Goal: Task Accomplishment & Management: Use online tool/utility

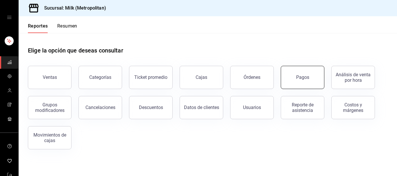
click at [307, 80] on div "Pagos" at bounding box center [302, 78] width 13 height 6
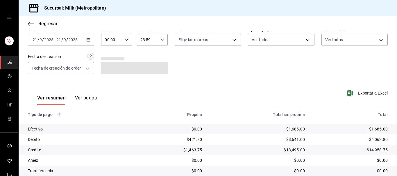
scroll to position [59, 0]
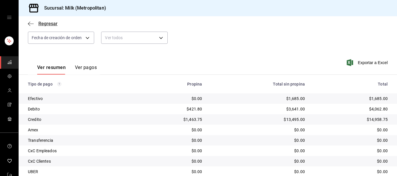
click at [29, 23] on icon "button" at bounding box center [29, 24] width 2 height 4
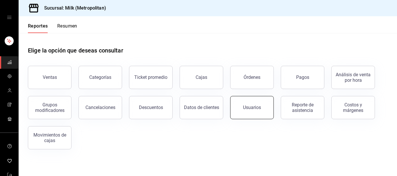
click at [261, 110] on button "Usuarios" at bounding box center [252, 107] width 44 height 23
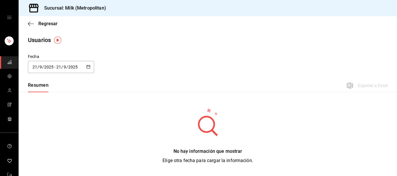
click at [89, 68] on icon "button" at bounding box center [88, 67] width 4 height 4
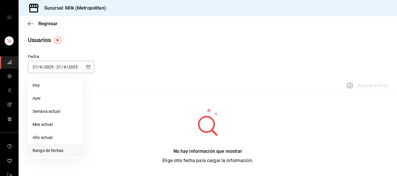
click at [54, 148] on li "Rango de fechas" at bounding box center [55, 150] width 55 height 13
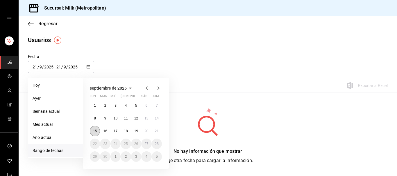
click at [96, 130] on abbr "15" at bounding box center [95, 131] width 4 height 4
click at [157, 135] on button "21" at bounding box center [157, 131] width 10 height 10
type input "[DATE]"
type input "15"
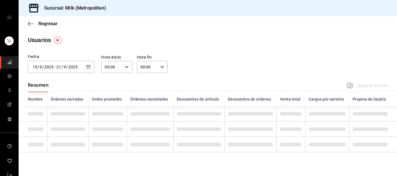
click at [129, 67] on div "00:00 Hora inicio" at bounding box center [116, 67] width 31 height 12
click at [107, 94] on span "05" at bounding box center [109, 92] width 6 height 5
type input "05:00"
drag, startPoint x: 167, startPoint y: 67, endPoint x: 162, endPoint y: 66, distance: 4.8
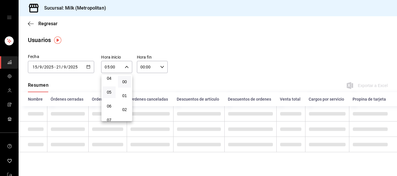
click at [163, 67] on div at bounding box center [198, 88] width 397 height 176
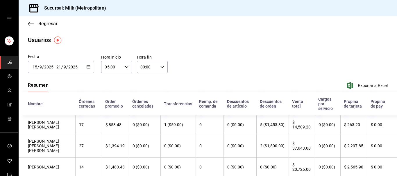
click at [162, 66] on icon "button" at bounding box center [162, 67] width 4 height 4
click at [141, 96] on button "05" at bounding box center [144, 93] width 13 height 12
type input "05:00"
click at [258, 68] on div at bounding box center [198, 88] width 397 height 176
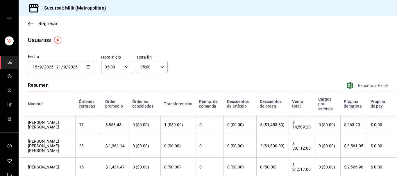
click at [378, 83] on span "Exportar a Excel" at bounding box center [368, 85] width 40 height 7
click at [28, 21] on span "Regresar" at bounding box center [43, 24] width 30 height 6
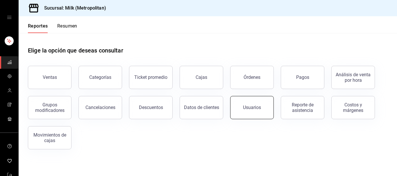
click at [256, 108] on div "Usuarios" at bounding box center [252, 108] width 18 height 6
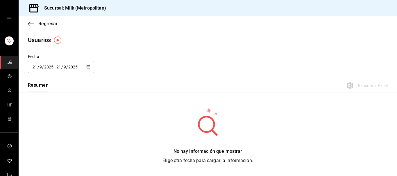
click at [89, 65] on \(Stroke\) "button" at bounding box center [88, 66] width 3 height 3
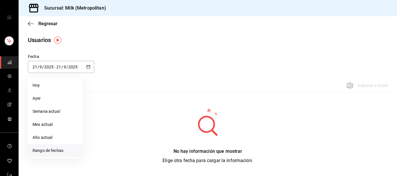
click at [59, 153] on li "Rango de fechas" at bounding box center [55, 150] width 55 height 13
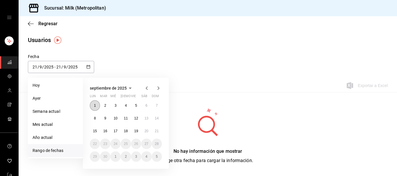
click at [95, 106] on abbr "1" at bounding box center [95, 106] width 2 height 4
click at [157, 134] on button "21" at bounding box center [157, 131] width 10 height 10
type input "[DATE]"
type input "1"
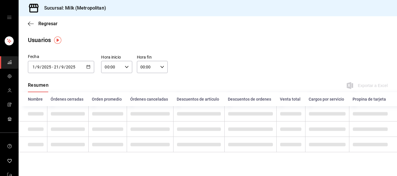
click at [126, 66] on icon "button" at bounding box center [127, 67] width 4 height 4
click at [109, 91] on button "05" at bounding box center [109, 93] width 13 height 12
type input "05:00"
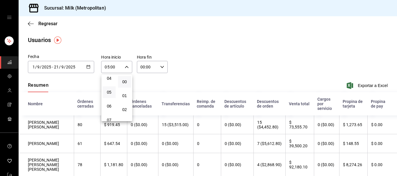
click at [162, 66] on div at bounding box center [198, 88] width 397 height 176
click at [162, 66] on icon "button" at bounding box center [162, 67] width 4 height 4
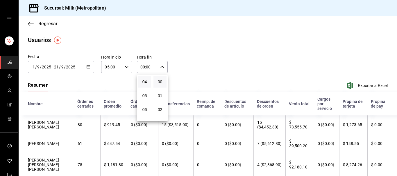
scroll to position [59, 0]
click at [146, 92] on span "05" at bounding box center [145, 92] width 6 height 5
type input "05:00"
drag, startPoint x: 324, startPoint y: 78, endPoint x: 327, endPoint y: 81, distance: 3.7
click at [325, 78] on div at bounding box center [198, 88] width 397 height 176
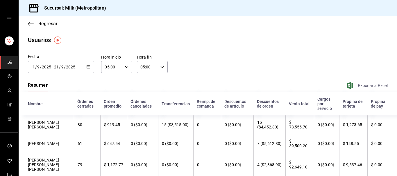
click at [370, 84] on span "Exportar a Excel" at bounding box center [368, 85] width 40 height 7
click at [29, 25] on icon "button" at bounding box center [29, 24] width 2 height 4
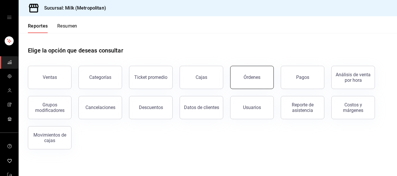
click at [243, 79] on button "Órdenes" at bounding box center [252, 77] width 44 height 23
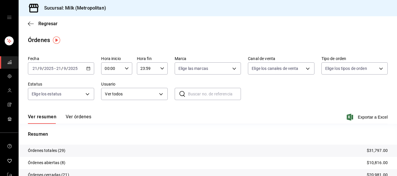
click at [87, 68] on icon "button" at bounding box center [88, 69] width 4 height 4
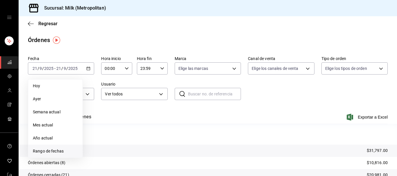
click at [62, 154] on span "Rango de fechas" at bounding box center [55, 151] width 45 height 6
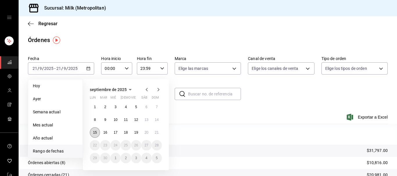
click at [94, 135] on button "15" at bounding box center [95, 133] width 10 height 10
click at [159, 131] on abbr "21" at bounding box center [157, 133] width 4 height 4
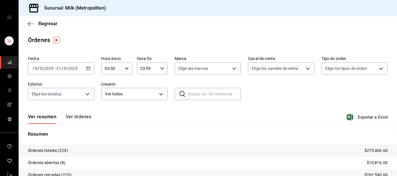
click at [127, 66] on div "00:00 Hora inicio" at bounding box center [116, 68] width 31 height 12
click at [109, 93] on span "05" at bounding box center [109, 94] width 6 height 5
type input "05:00"
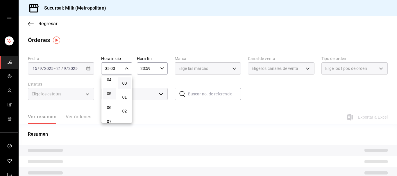
click at [162, 67] on div at bounding box center [198, 88] width 397 height 176
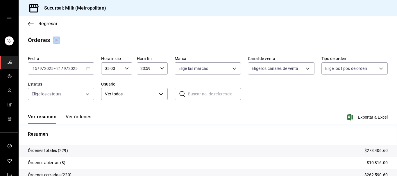
click at [162, 67] on icon "button" at bounding box center [162, 69] width 4 height 4
click at [145, 91] on span "05" at bounding box center [145, 89] width 6 height 5
click at [157, 85] on span "00" at bounding box center [160, 83] width 6 height 5
type input "05:00"
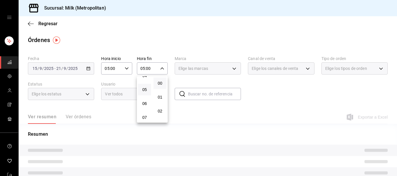
click at [298, 94] on div at bounding box center [198, 88] width 397 height 176
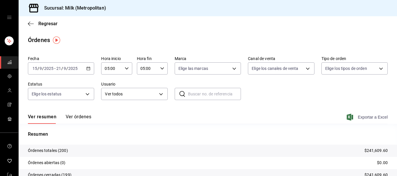
click at [361, 118] on span "Exportar a Excel" at bounding box center [368, 117] width 40 height 7
click at [164, 95] on body "Sucursal: Milk (Metropolitan) Regresar Órdenes Fecha [DATE] [DATE] - [DATE] [DA…" at bounding box center [198, 88] width 397 height 176
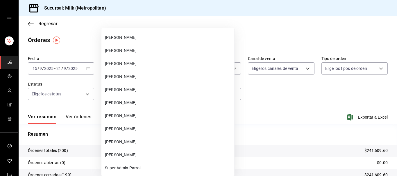
scroll to position [23778, 0]
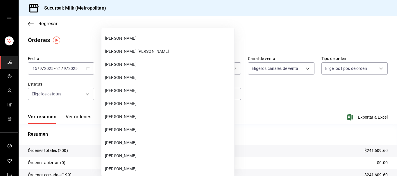
click at [136, 79] on span "[PERSON_NAME]" at bounding box center [168, 78] width 127 height 6
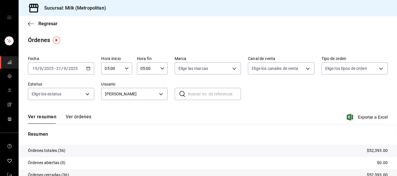
click at [363, 121] on div "Ver resumen Ver órdenes Exportar a Excel" at bounding box center [208, 115] width 360 height 17
click at [369, 115] on span "Exportar a Excel" at bounding box center [368, 117] width 40 height 7
click at [161, 95] on body "Sucursal: Milk (Metropolitan) Regresar Órdenes Fecha [DATE] [DATE] - [DATE] [DA…" at bounding box center [198, 88] width 397 height 176
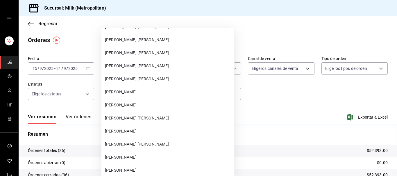
scroll to position [1512, 0]
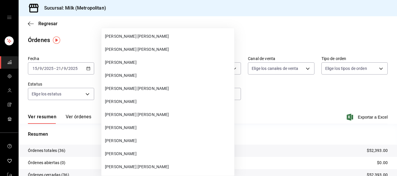
click at [143, 111] on li "[PERSON_NAME] [PERSON_NAME]" at bounding box center [167, 114] width 133 height 13
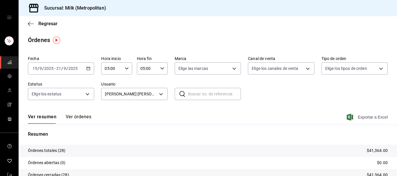
click at [370, 117] on span "Exportar a Excel" at bounding box center [368, 117] width 40 height 7
click at [163, 95] on body "Sucursal: Milk (Metropolitan) Regresar Órdenes Fecha [DATE] [DATE] - [DATE] [DA…" at bounding box center [198, 88] width 397 height 176
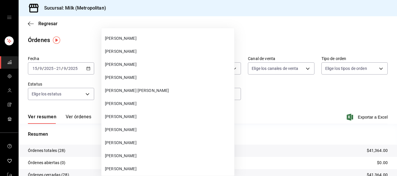
scroll to position [23740, 0]
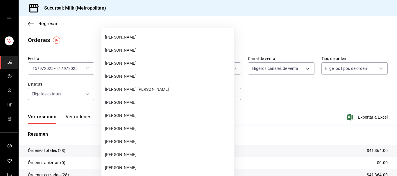
drag, startPoint x: 143, startPoint y: 126, endPoint x: 195, endPoint y: 149, distance: 57.5
click at [143, 126] on span "[PERSON_NAME]" at bounding box center [168, 129] width 127 height 6
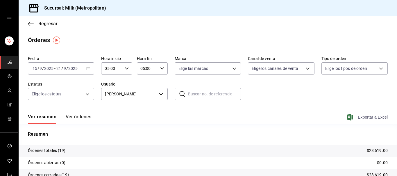
click at [372, 117] on span "Exportar a Excel" at bounding box center [368, 117] width 40 height 7
click at [162, 94] on body "Sucursal: Milk (Metropolitan) Regresar Órdenes Fecha [DATE] [DATE] - [DATE] [DA…" at bounding box center [198, 88] width 397 height 176
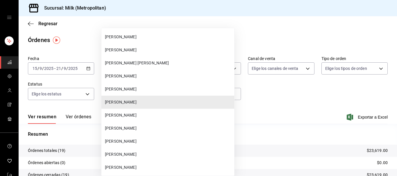
scroll to position [23796, 0]
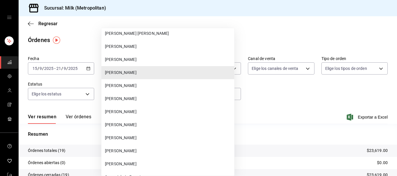
click at [132, 126] on span "[PERSON_NAME]" at bounding box center [168, 125] width 127 height 6
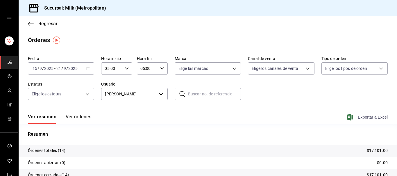
click at [370, 117] on span "Exportar a Excel" at bounding box center [368, 117] width 40 height 7
click at [162, 94] on body "Sucursal: Milk (Metropolitan) Regresar Órdenes Fecha [DATE] [DATE] - [DATE] [DA…" at bounding box center [198, 88] width 397 height 176
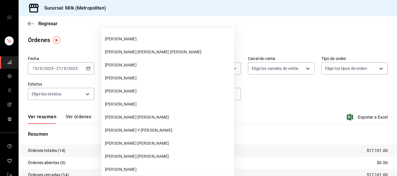
scroll to position [1695, 0]
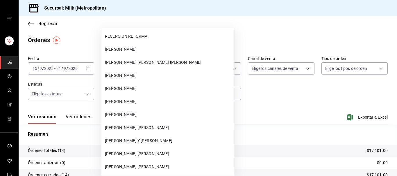
click at [151, 65] on span "[PERSON_NAME] [PERSON_NAME] [PERSON_NAME]" at bounding box center [168, 63] width 127 height 6
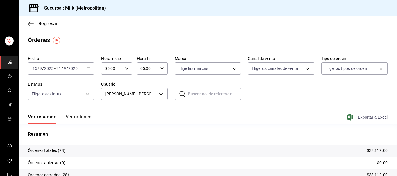
click at [378, 119] on span "Exportar a Excel" at bounding box center [368, 117] width 40 height 7
click at [160, 94] on body "Sucursal: Milk (Metropolitan) Regresar Órdenes Fecha [DATE] [DATE] - [DATE] [DA…" at bounding box center [198, 88] width 397 height 176
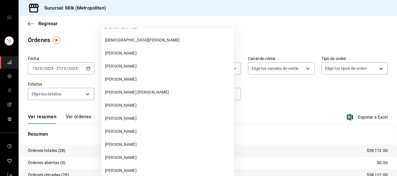
scroll to position [7627, 0]
click at [131, 140] on li "[PERSON_NAME]" at bounding box center [167, 145] width 133 height 13
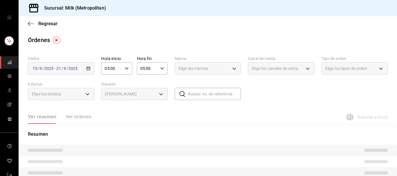
type input "b092b07d-fe37-4d4c-9d73-103fae093ec8"
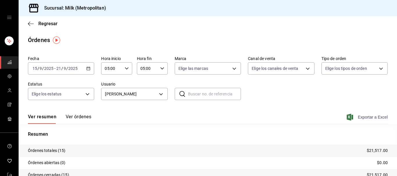
click at [368, 117] on span "Exportar a Excel" at bounding box center [368, 117] width 40 height 7
